Goal: Information Seeking & Learning: Learn about a topic

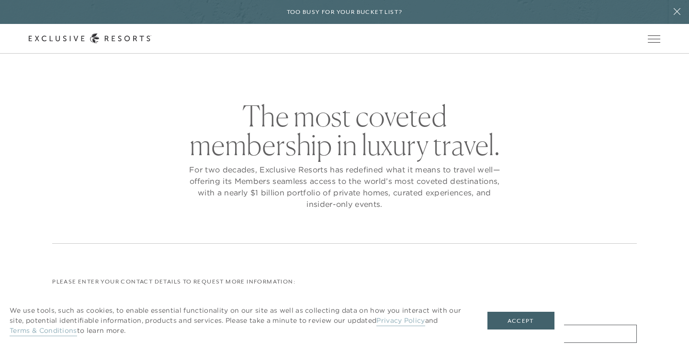
checkbox input "false"
click at [0, 0] on link "The Collection" at bounding box center [0, 0] width 0 height 0
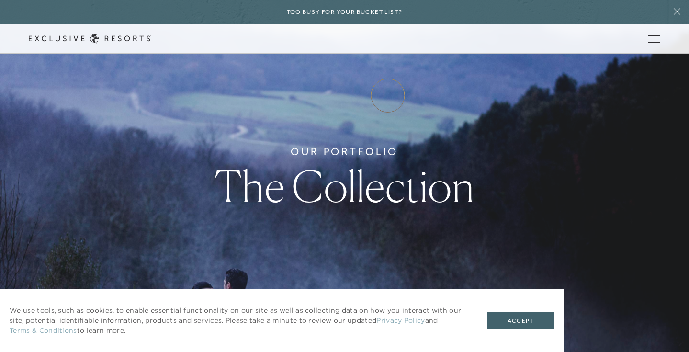
click at [0, 0] on link "Experience Collection" at bounding box center [0, 0] width 0 height 0
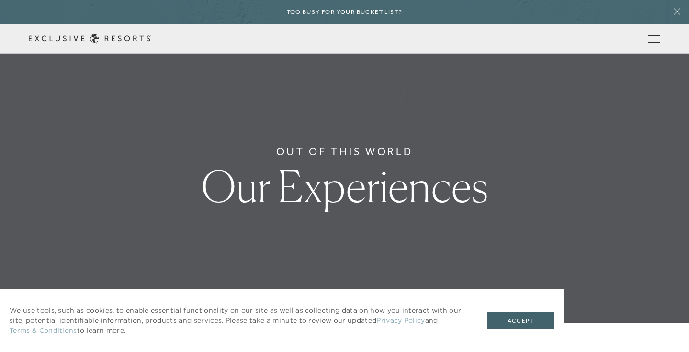
click at [0, 0] on link "Experience Collection" at bounding box center [0, 0] width 0 height 0
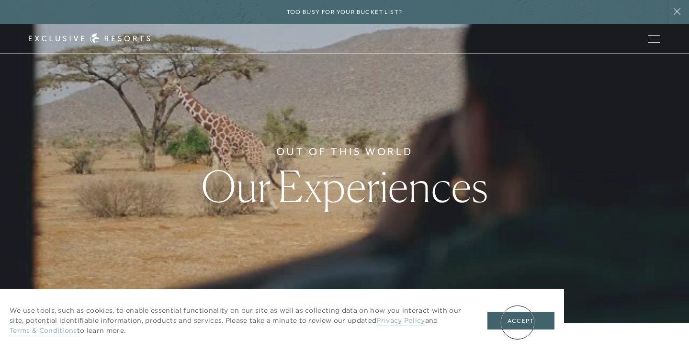
click at [518, 322] on button "Accept" at bounding box center [521, 321] width 67 height 18
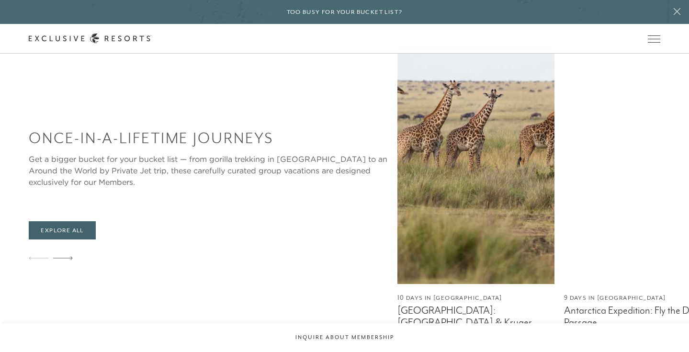
scroll to position [508, 0]
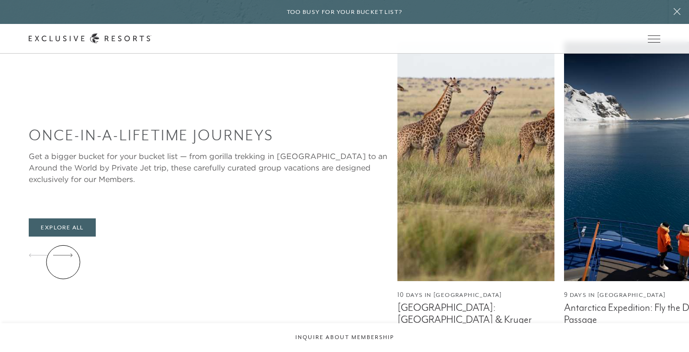
click at [63, 257] on icon at bounding box center [63, 255] width 20 height 4
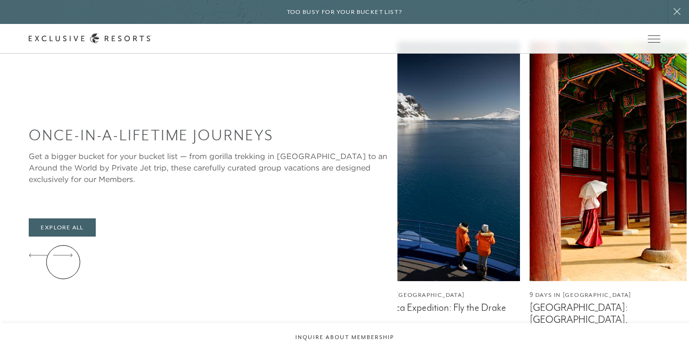
click at [63, 257] on icon at bounding box center [63, 255] width 20 height 4
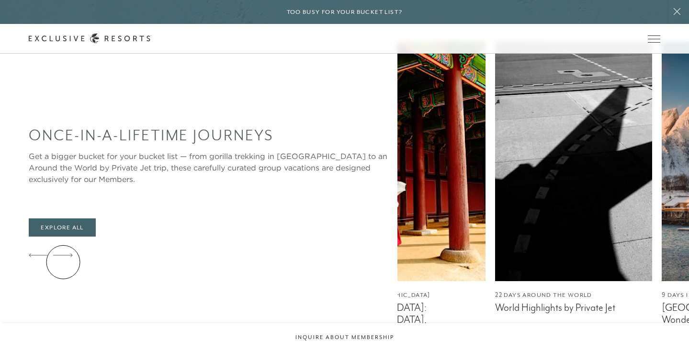
click at [63, 257] on icon at bounding box center [63, 255] width 20 height 4
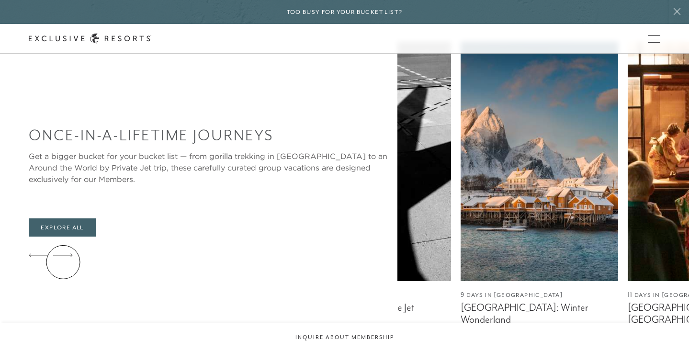
scroll to position [0, 0]
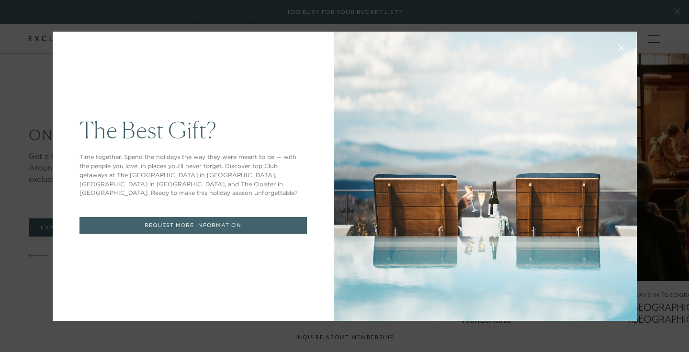
click at [619, 46] on icon at bounding box center [621, 47] width 7 height 7
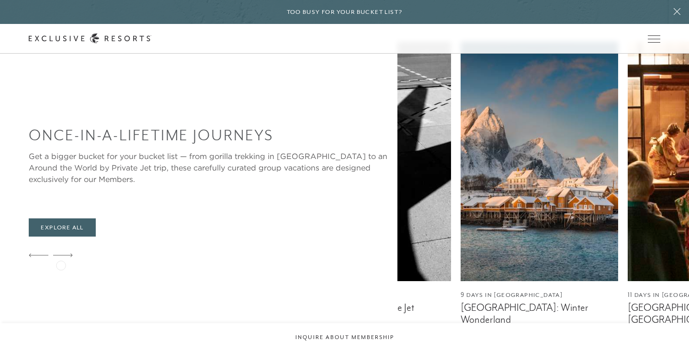
click at [61, 257] on icon at bounding box center [63, 255] width 20 height 4
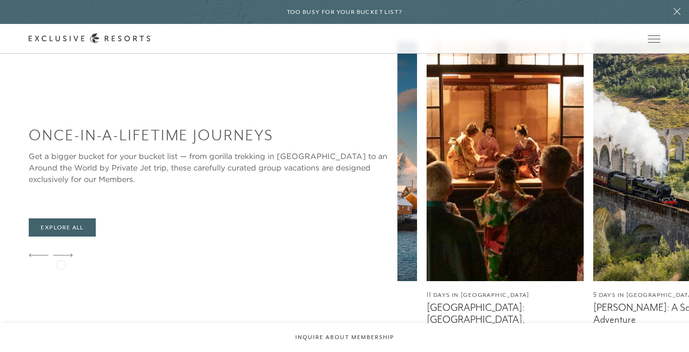
click at [61, 257] on icon at bounding box center [63, 254] width 20 height 3
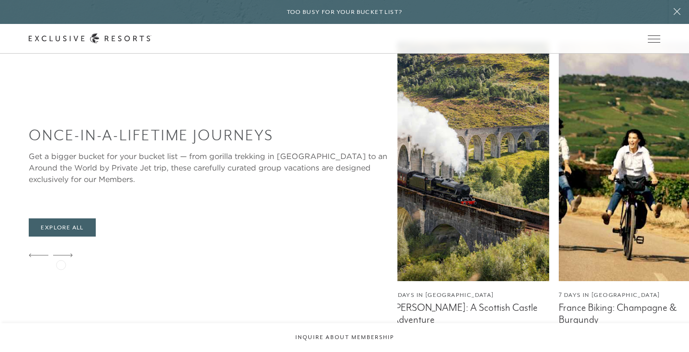
click at [61, 257] on icon at bounding box center [63, 254] width 20 height 3
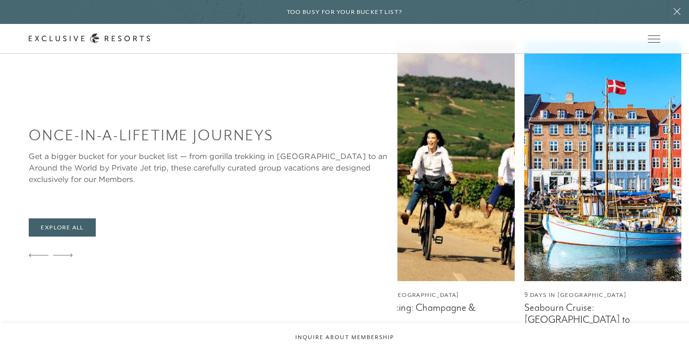
click at [61, 257] on icon at bounding box center [63, 254] width 20 height 3
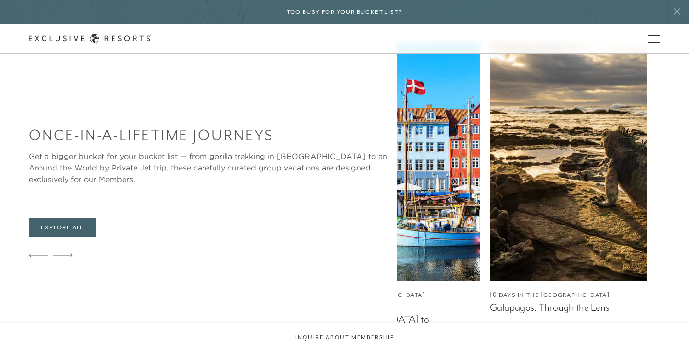
click at [61, 257] on icon at bounding box center [63, 254] width 20 height 3
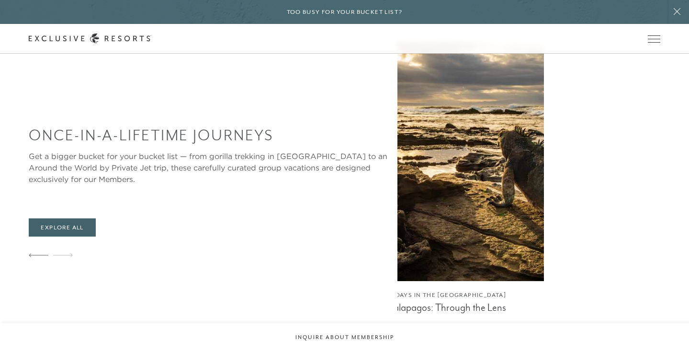
click at [61, 257] on icon at bounding box center [63, 254] width 20 height 3
click at [544, 145] on img at bounding box center [464, 161] width 157 height 239
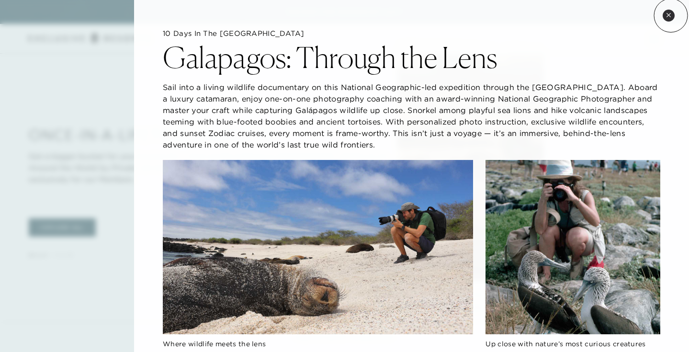
click at [670, 15] on icon at bounding box center [668, 14] width 5 height 5
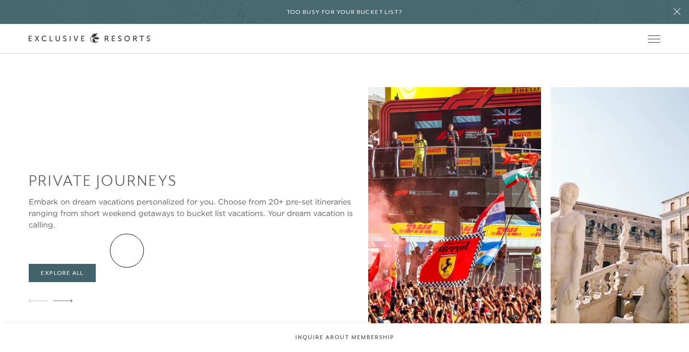
scroll to position [838, 0]
click at [66, 299] on icon at bounding box center [63, 301] width 20 height 4
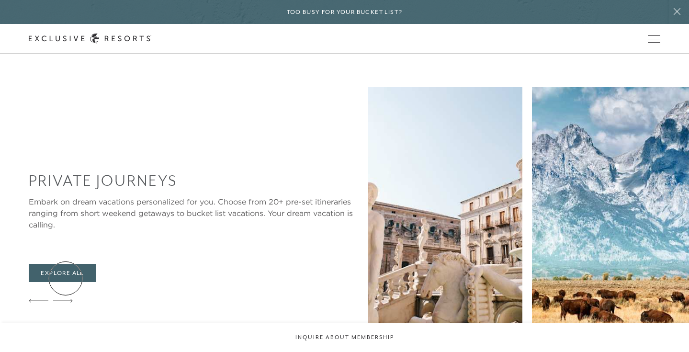
click at [66, 299] on icon at bounding box center [63, 301] width 20 height 4
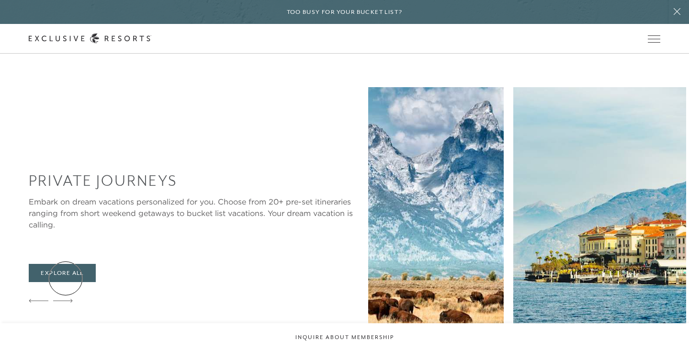
click at [66, 299] on icon at bounding box center [63, 301] width 20 height 4
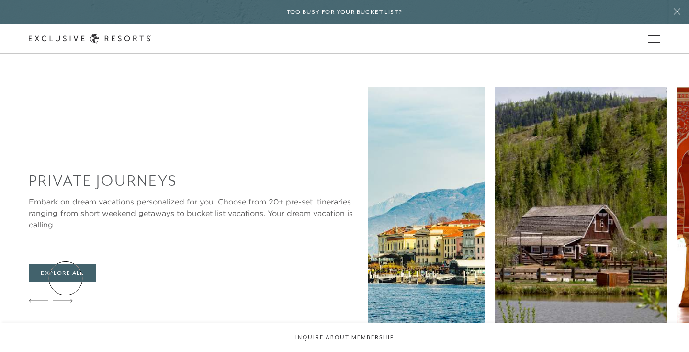
click at [66, 299] on icon at bounding box center [63, 301] width 20 height 4
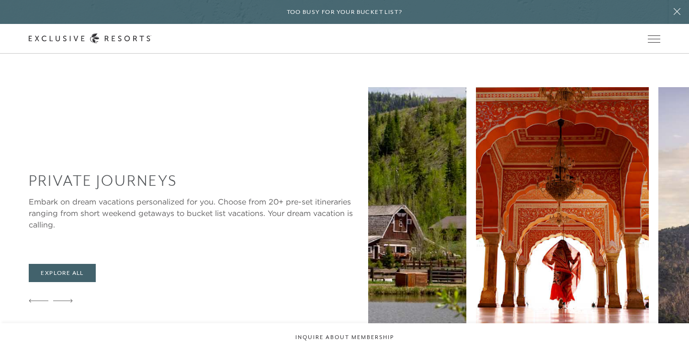
click at [66, 299] on icon at bounding box center [63, 301] width 20 height 4
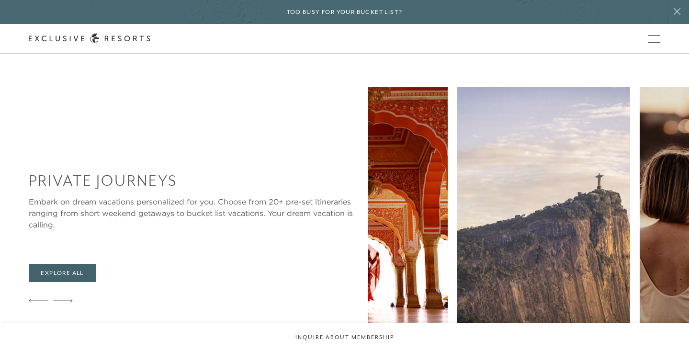
click at [66, 299] on icon at bounding box center [63, 301] width 20 height 4
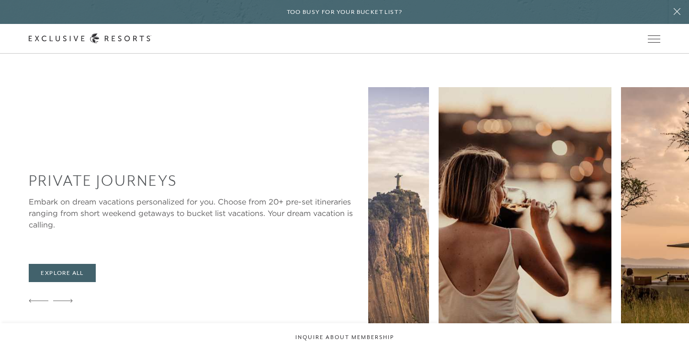
click at [66, 299] on icon at bounding box center [63, 301] width 20 height 4
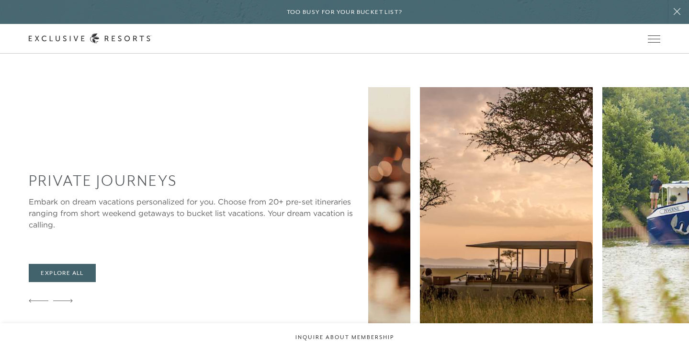
click at [66, 299] on icon at bounding box center [63, 301] width 20 height 4
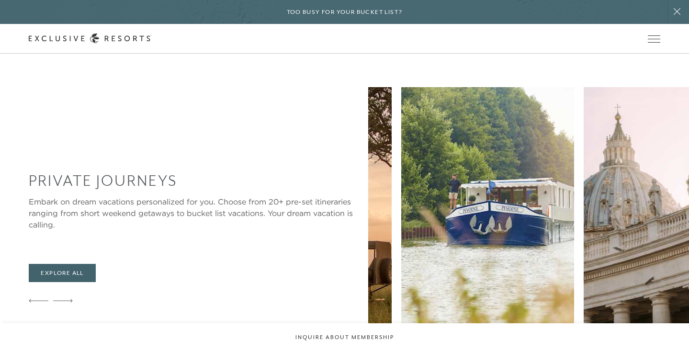
click at [66, 299] on icon at bounding box center [63, 301] width 20 height 4
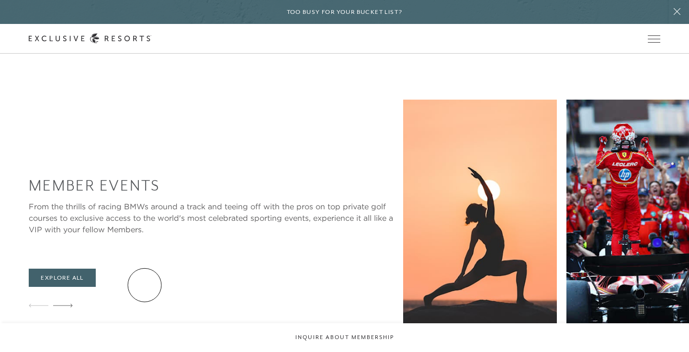
scroll to position [1496, 0]
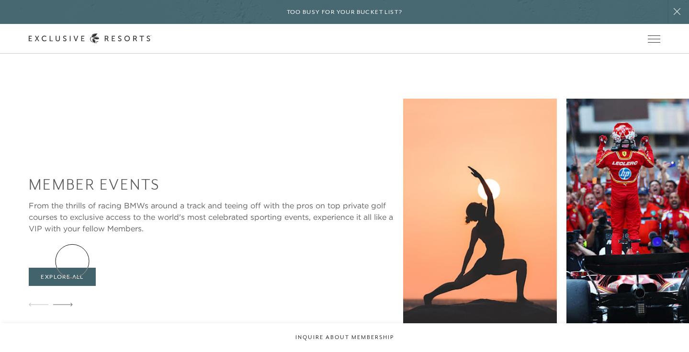
click at [72, 303] on icon at bounding box center [63, 305] width 20 height 4
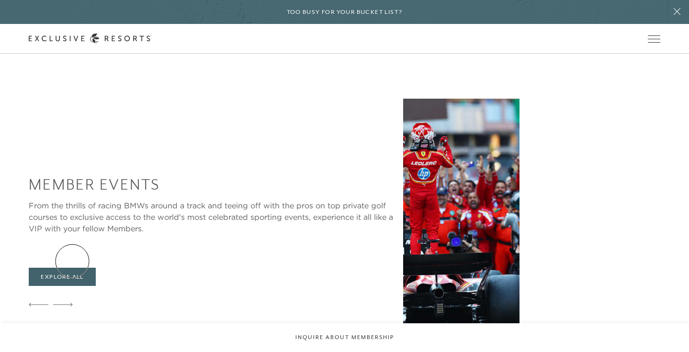
click at [72, 303] on icon at bounding box center [63, 305] width 20 height 4
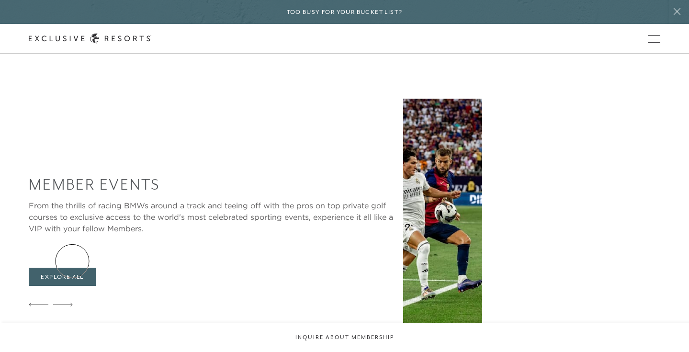
click at [72, 303] on icon at bounding box center [63, 305] width 20 height 4
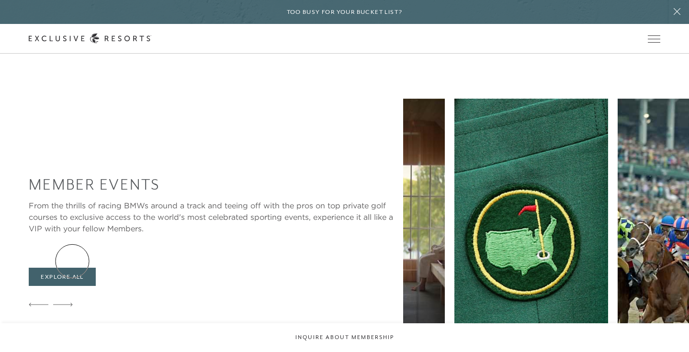
click at [72, 303] on icon at bounding box center [63, 305] width 20 height 4
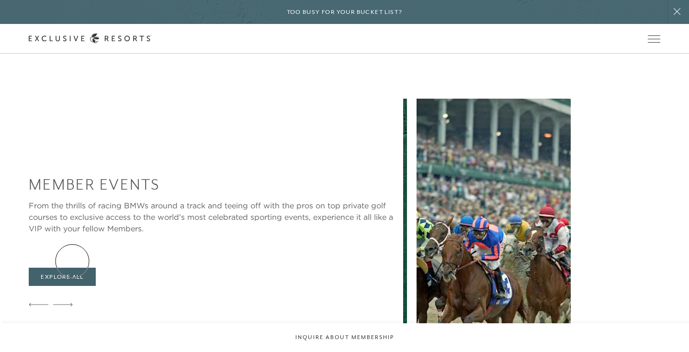
click at [72, 303] on icon at bounding box center [63, 305] width 20 height 4
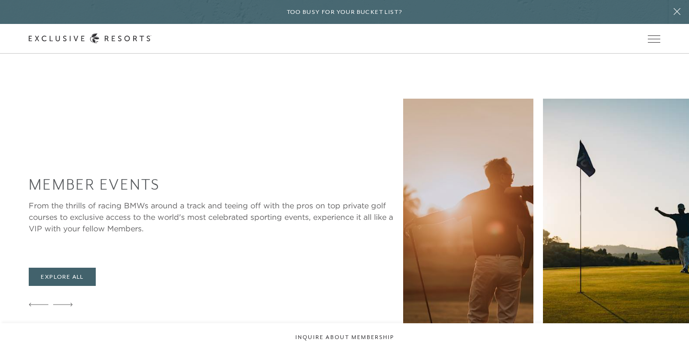
click at [72, 303] on icon at bounding box center [63, 305] width 20 height 4
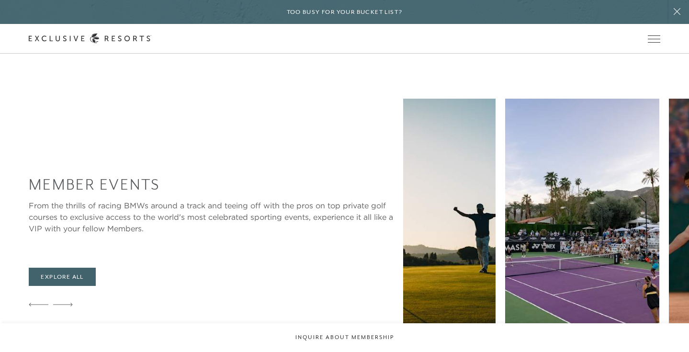
click at [72, 303] on icon at bounding box center [63, 305] width 20 height 4
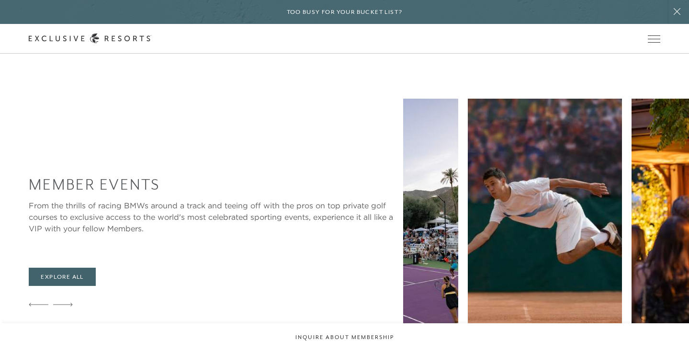
click at [72, 303] on icon at bounding box center [63, 305] width 20 height 4
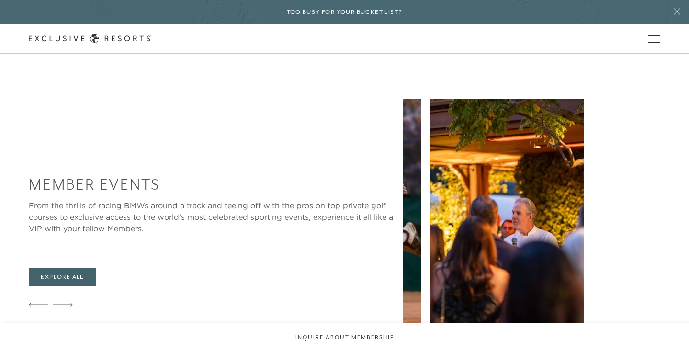
click at [72, 303] on icon at bounding box center [63, 305] width 20 height 4
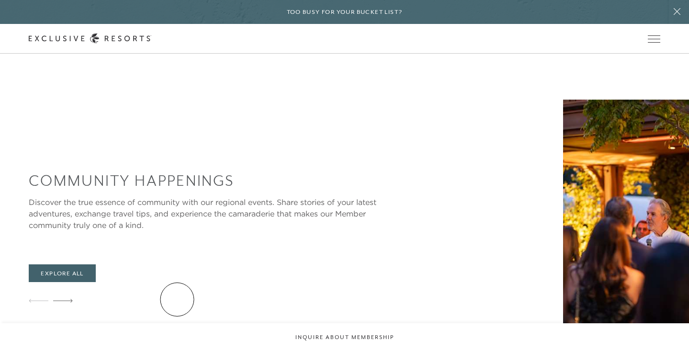
scroll to position [1855, 0]
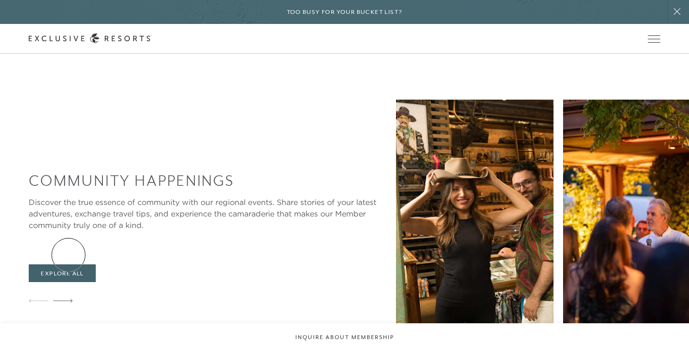
click at [68, 299] on icon at bounding box center [63, 301] width 20 height 4
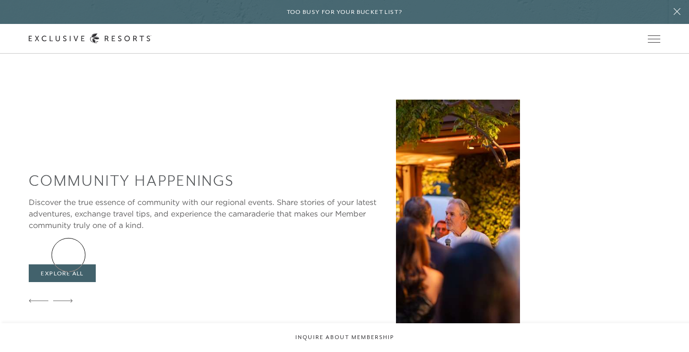
click at [68, 299] on icon at bounding box center [63, 301] width 20 height 4
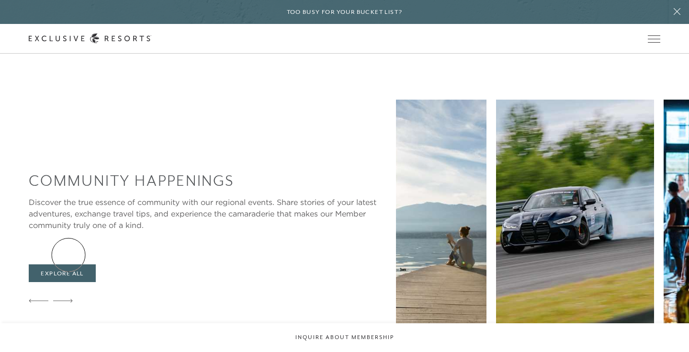
click at [68, 299] on icon at bounding box center [63, 301] width 20 height 4
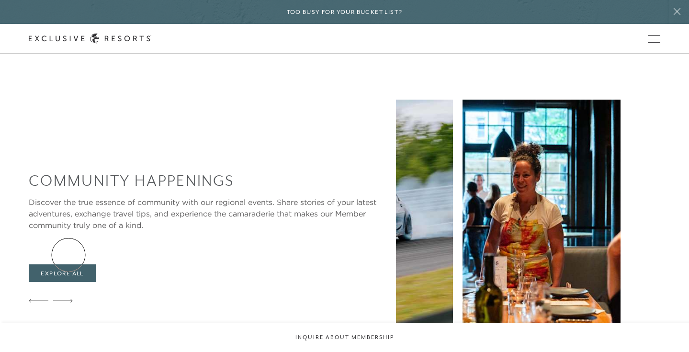
click at [68, 299] on icon at bounding box center [63, 301] width 20 height 4
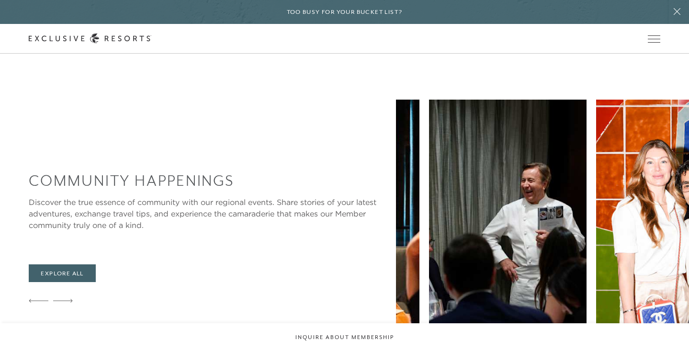
click at [68, 299] on icon at bounding box center [63, 301] width 20 height 4
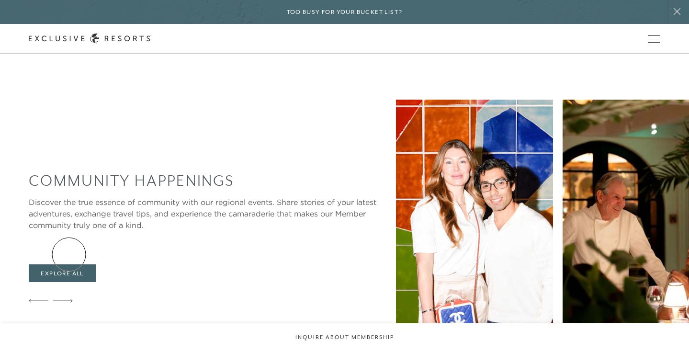
click at [69, 299] on icon at bounding box center [63, 301] width 20 height 4
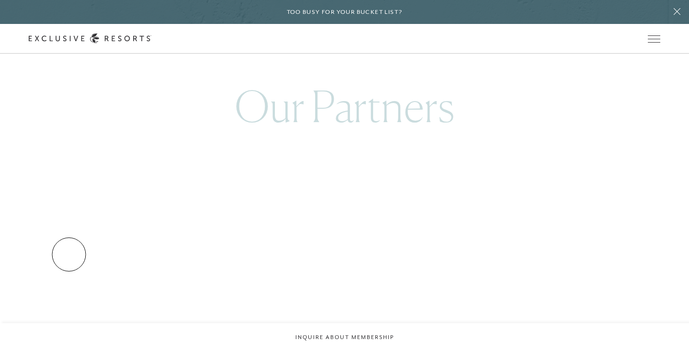
scroll to position [2638, 0]
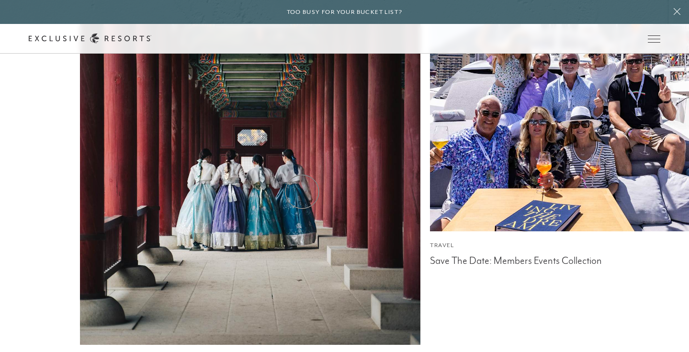
scroll to position [3598, 0]
